Goal: Information Seeking & Learning: Compare options

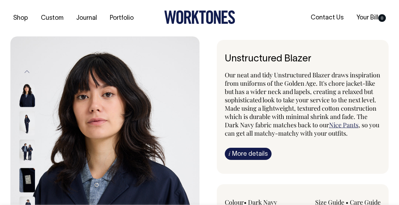
click at [14, 17] on link "Shop" at bounding box center [20, 17] width 20 height 11
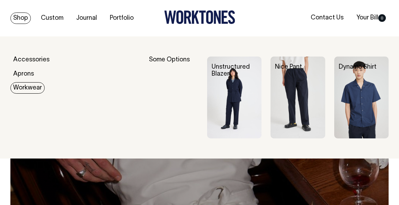
click at [224, 73] on link "Unstructured Blazer" at bounding box center [231, 70] width 38 height 13
click at [287, 68] on link "Nice Pant" at bounding box center [288, 67] width 27 height 6
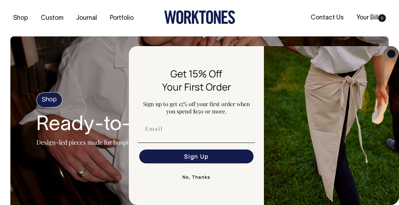
click at [392, 53] on circle "Close dialog" at bounding box center [392, 54] width 8 height 8
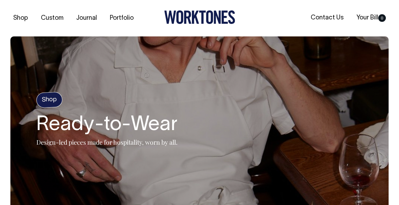
click at [49, 96] on h4 "Shop" at bounding box center [49, 99] width 27 height 16
click at [54, 102] on h4 "Shop" at bounding box center [49, 99] width 27 height 16
click at [78, 130] on h2 "Ready-to-Wear" at bounding box center [106, 125] width 141 height 22
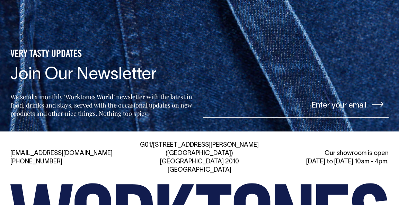
scroll to position [1242, 0]
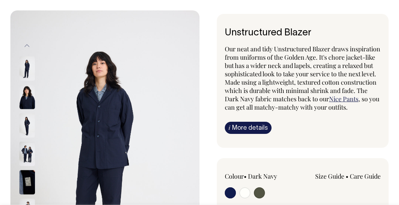
scroll to position [26, 0]
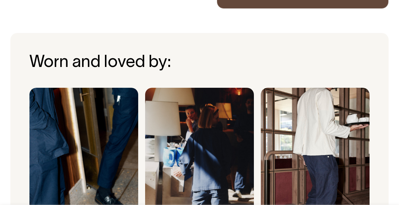
scroll to position [487, 0]
